Goal: Register for event/course

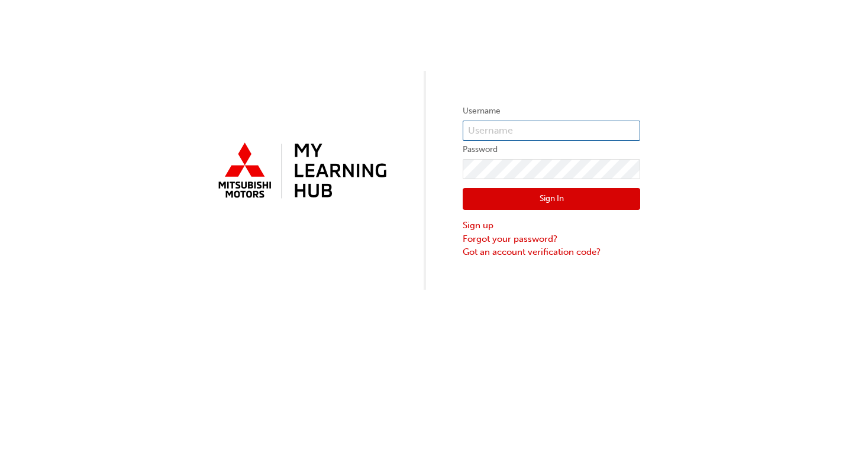
type input "0005897006"
click at [574, 199] on button "Sign In" at bounding box center [550, 199] width 177 height 22
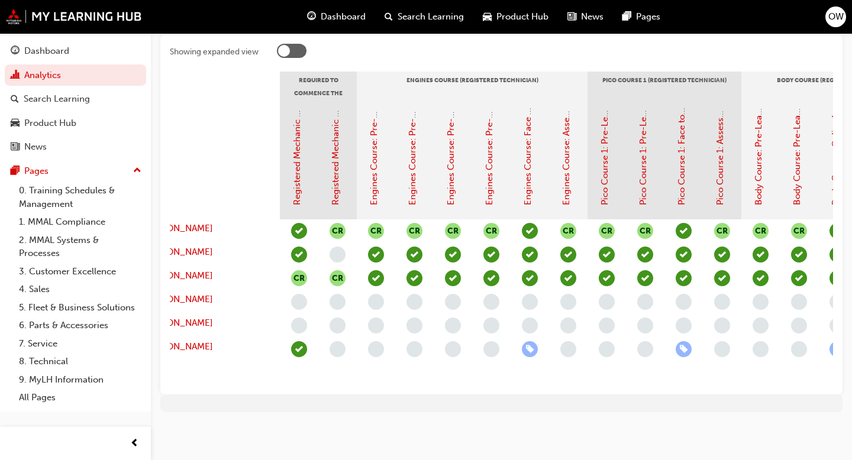
scroll to position [0, 47]
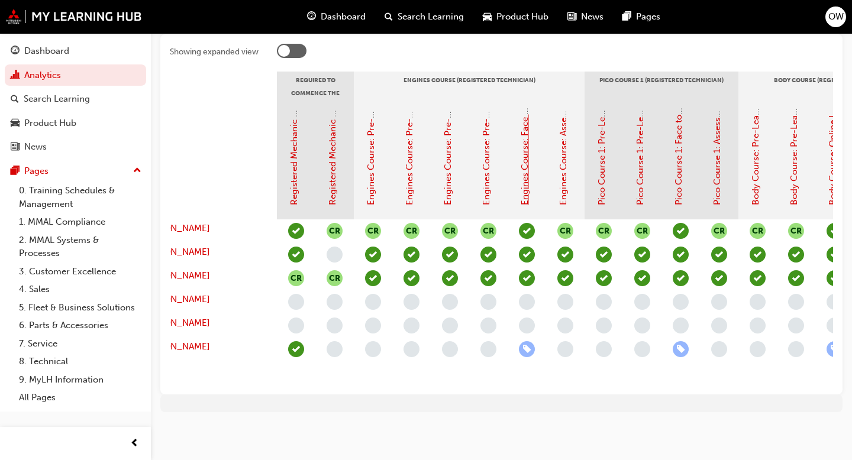
click at [526, 157] on link "Engines Course: Face to Face Instructor Led Training (Registered Technician Pro…" at bounding box center [524, 28] width 11 height 353
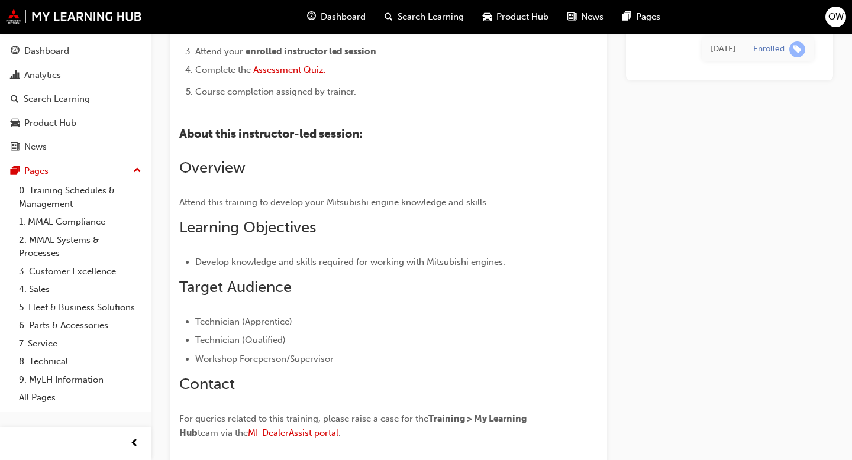
scroll to position [294, 0]
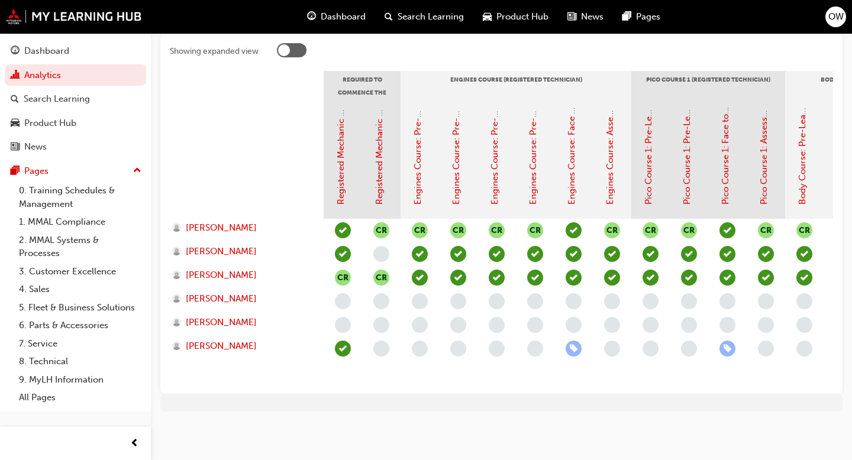
scroll to position [250, 0]
click at [723, 185] on link "Pico Course 1: Face to Face Instructor Led Training (Registered Technician Prog…" at bounding box center [725, 32] width 11 height 345
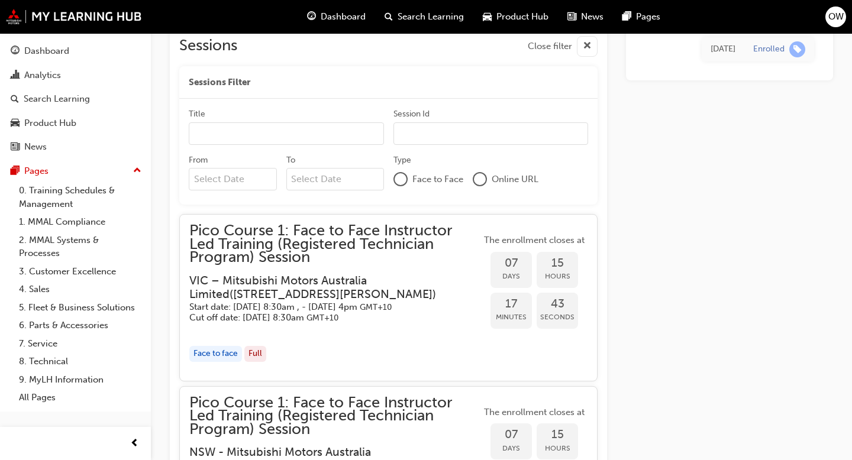
scroll to position [1014, 0]
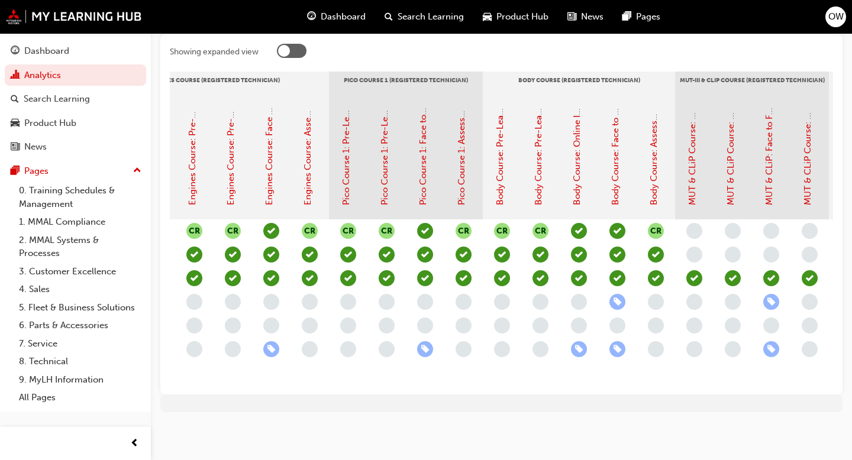
scroll to position [0, 305]
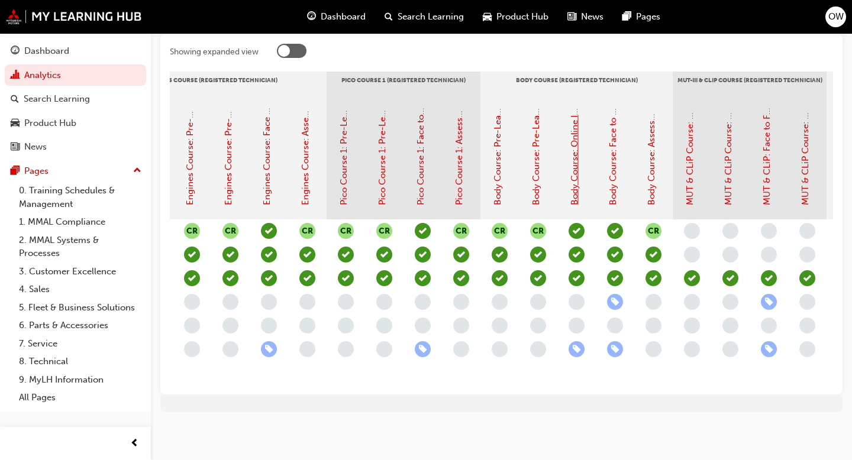
click at [578, 201] on link "Body Course: Online Instructor Led Training - Sessions 1 & 2 (Registered Techni…" at bounding box center [574, 13] width 11 height 384
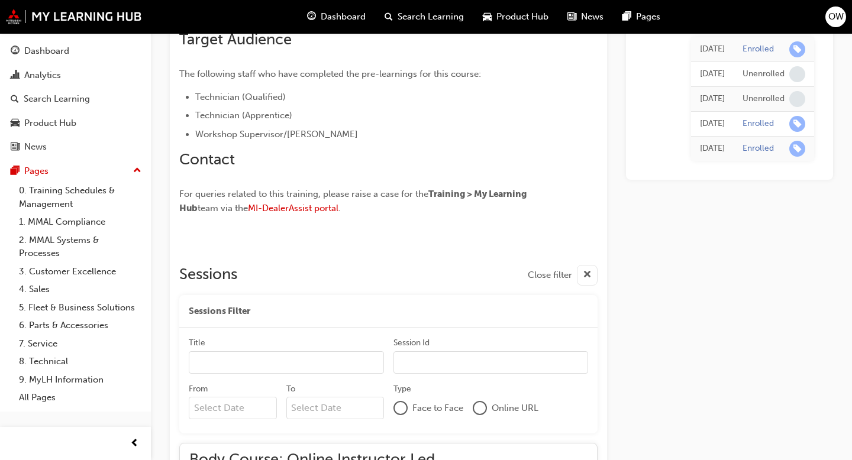
scroll to position [851, 0]
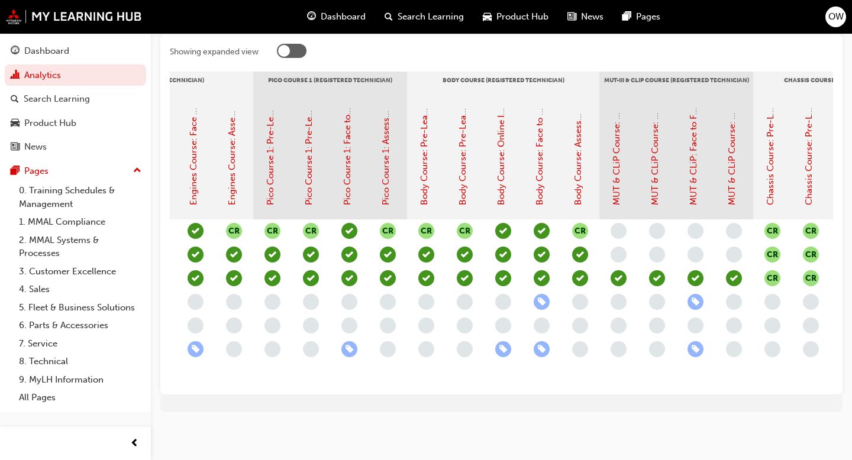
scroll to position [0, 387]
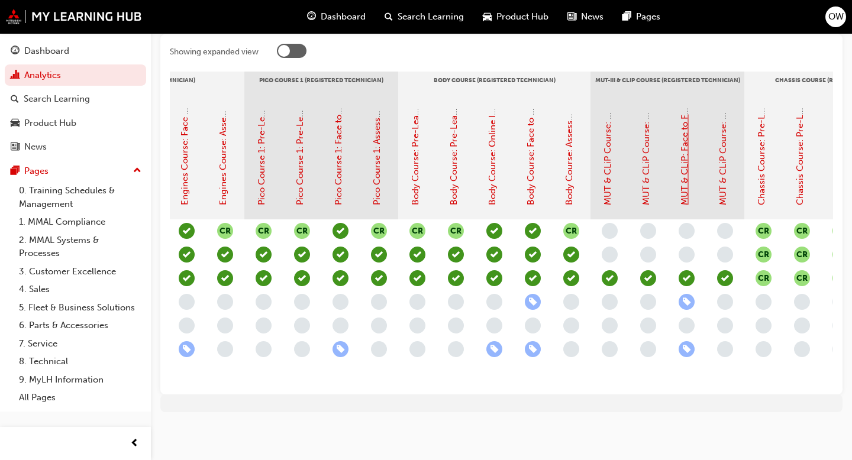
click at [684, 198] on link "MUT & CLiP: Face to Face Instructor Led Training (Registered Technician Advance…" at bounding box center [684, 34] width 11 height 342
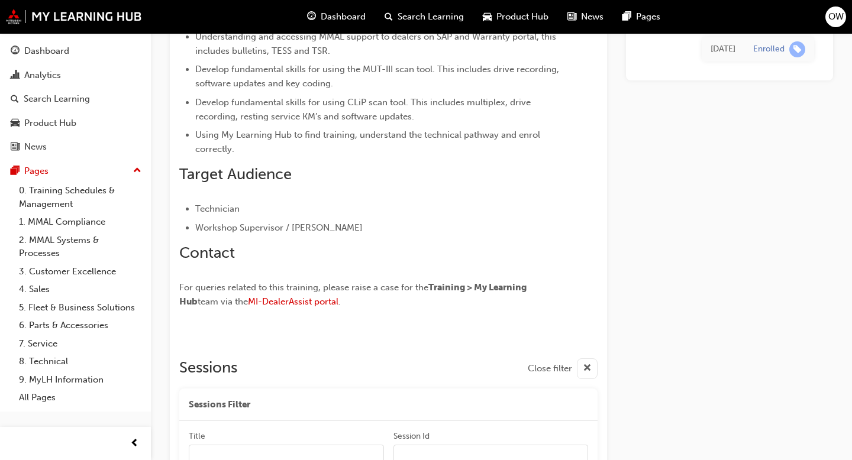
scroll to position [429, 0]
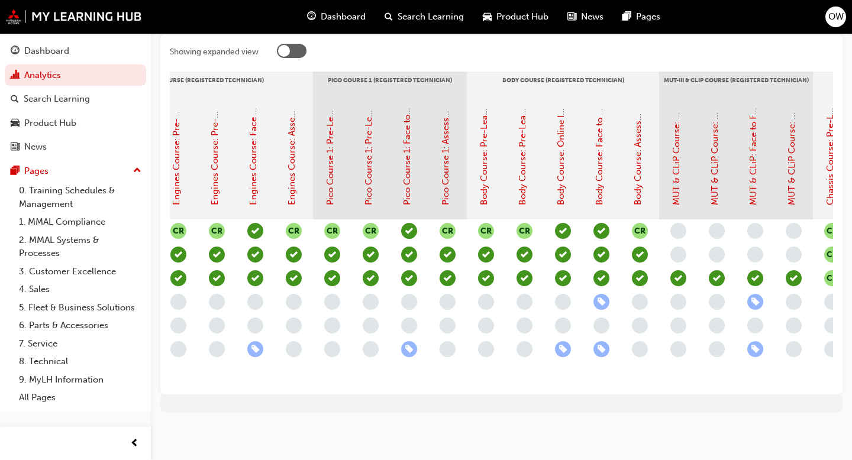
scroll to position [0, 351]
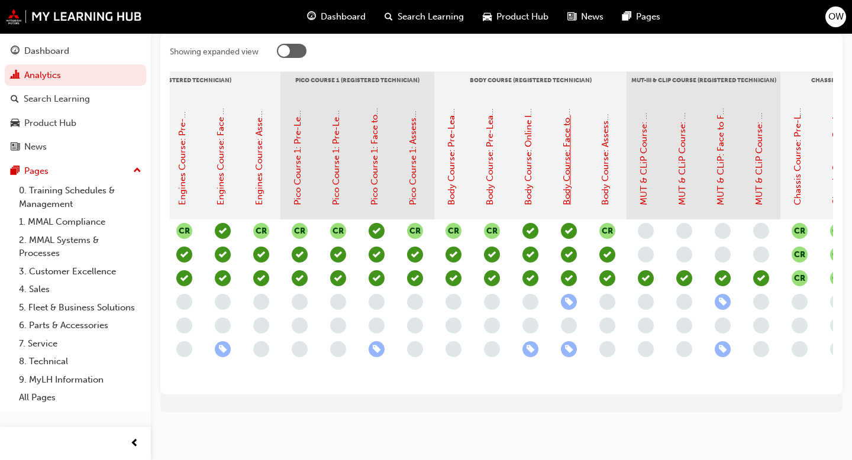
click at [567, 193] on link "Body Course: Face to Face Instructor Led Training (Registered Technician Progra…" at bounding box center [566, 34] width 11 height 342
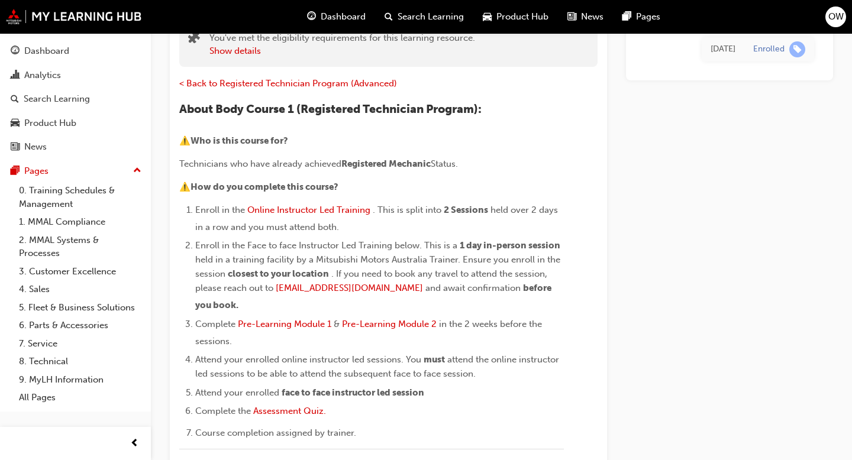
scroll to position [121, 0]
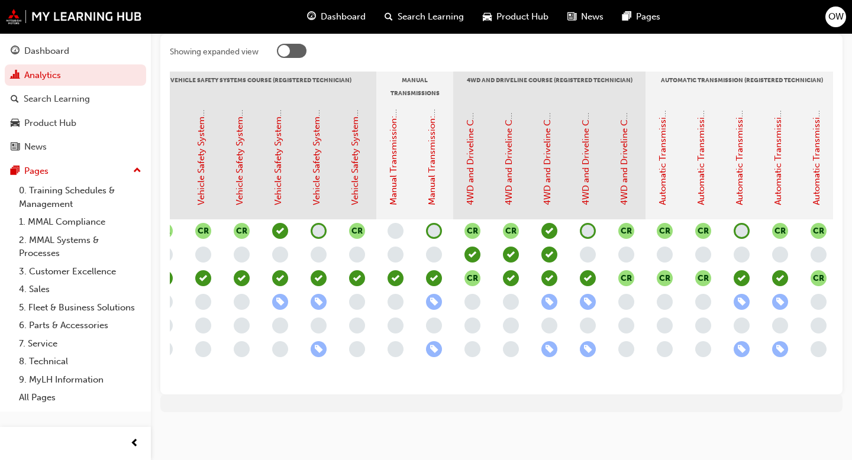
scroll to position [0, 1297]
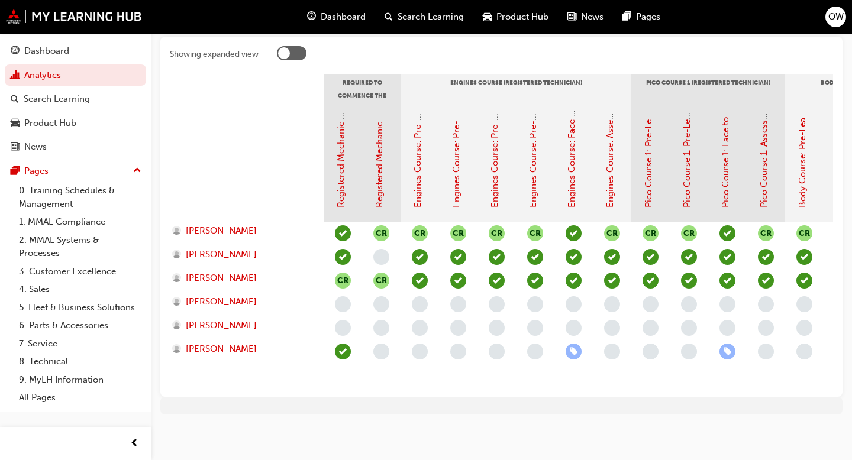
scroll to position [250, 0]
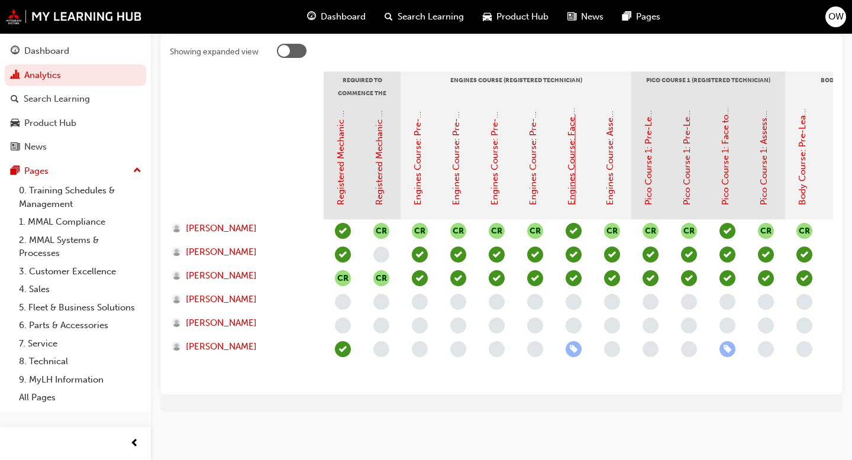
click at [571, 195] on link "Engines Course: Face to Face Instructor Led Training (Registered Technician Pro…" at bounding box center [571, 28] width 11 height 353
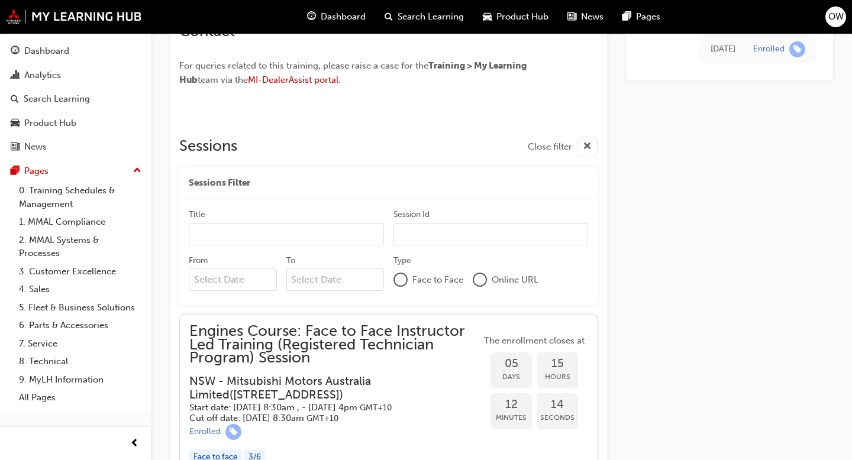
scroll to position [729, 0]
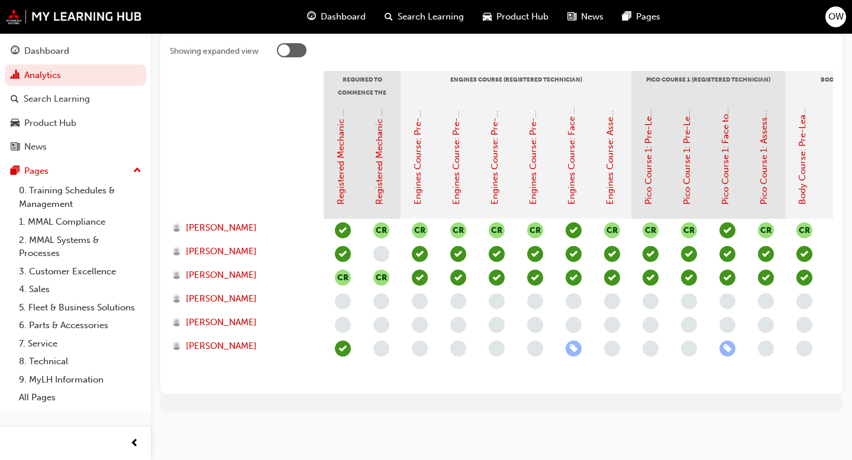
scroll to position [250, 0]
click at [730, 200] on link "Pico Course 1: Face to Face Instructor Led Training (Registered Technician Prog…" at bounding box center [725, 32] width 11 height 345
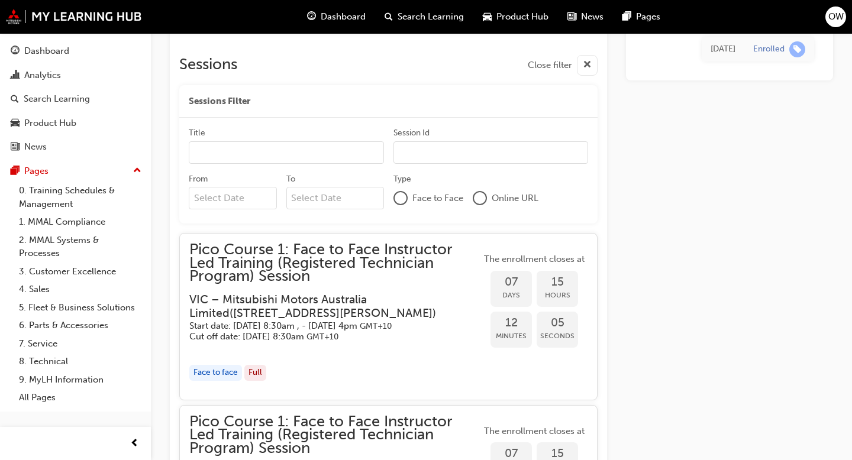
scroll to position [988, 0]
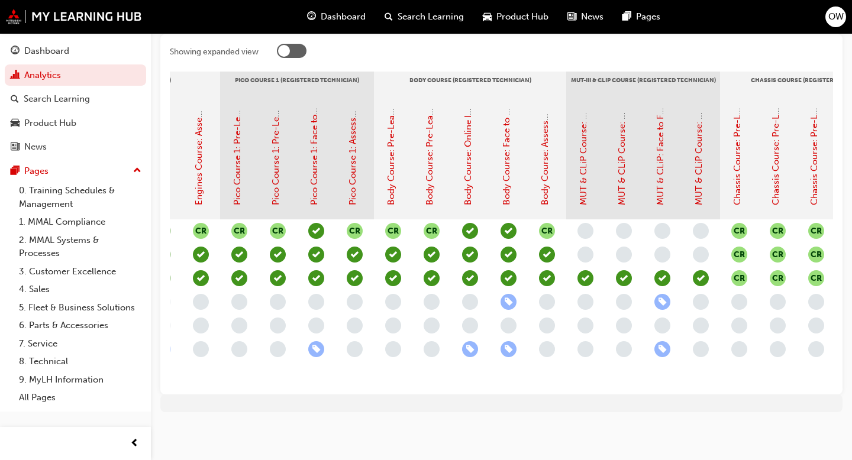
scroll to position [0, 433]
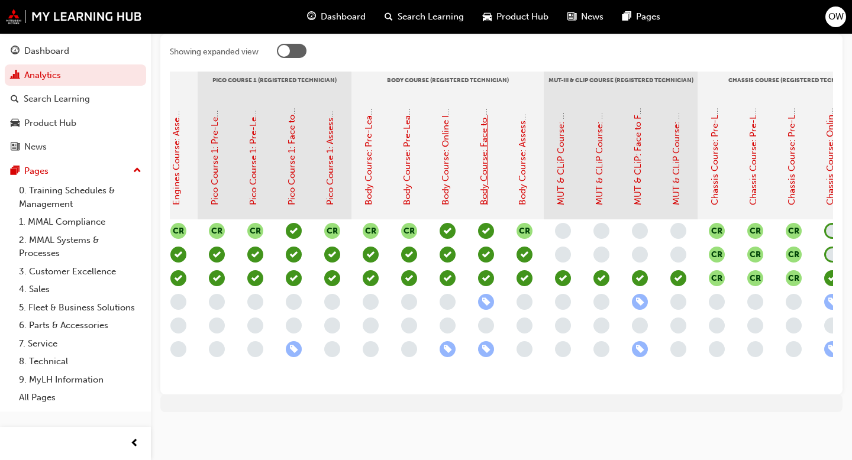
click at [480, 173] on link "Body Course: Face to Face Instructor Led Training (Registered Technician Progra…" at bounding box center [483, 34] width 11 height 342
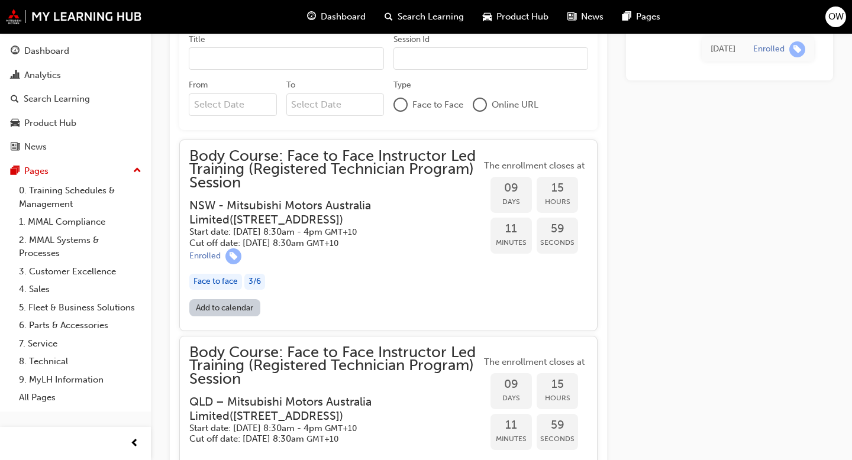
scroll to position [1087, 0]
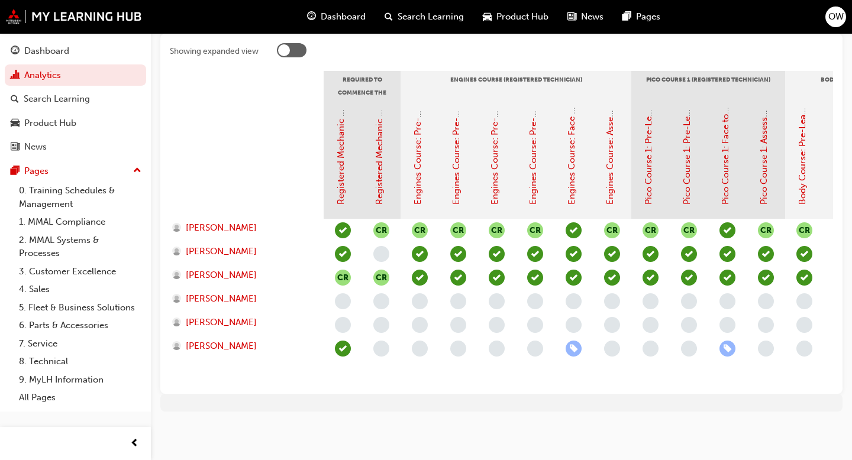
scroll to position [250, 0]
